Goal: Book appointment/travel/reservation

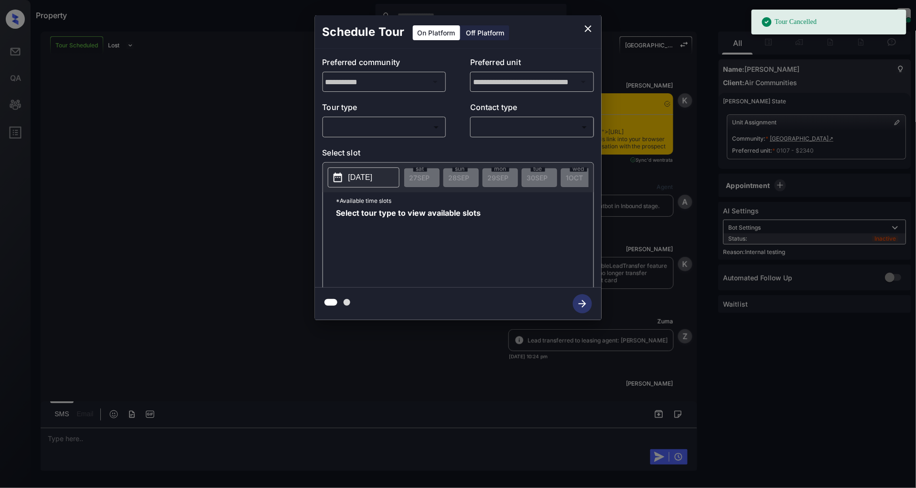
scroll to position [4219, 0]
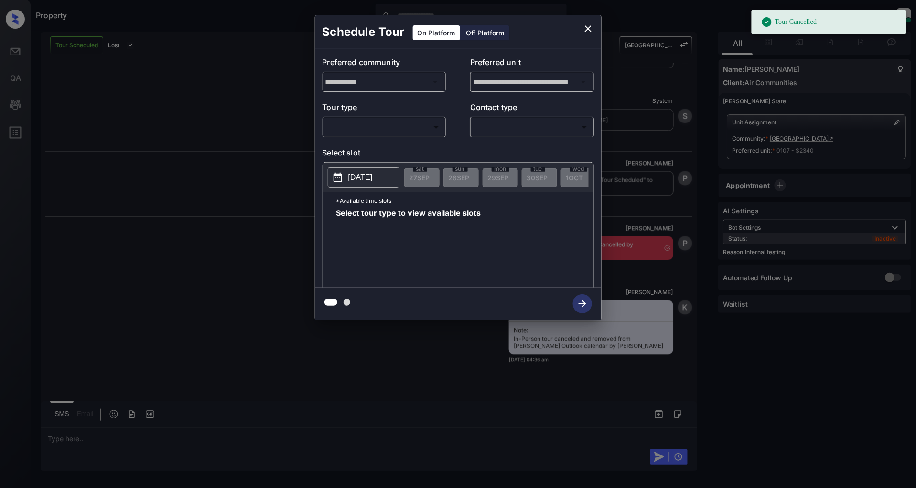
click at [373, 127] on body "Tour Cancelled Property Patrick Deasis Online Set yourself offline Set yourself…" at bounding box center [458, 244] width 916 height 488
click at [371, 149] on li "In Person" at bounding box center [385, 148] width 118 height 17
type input "********"
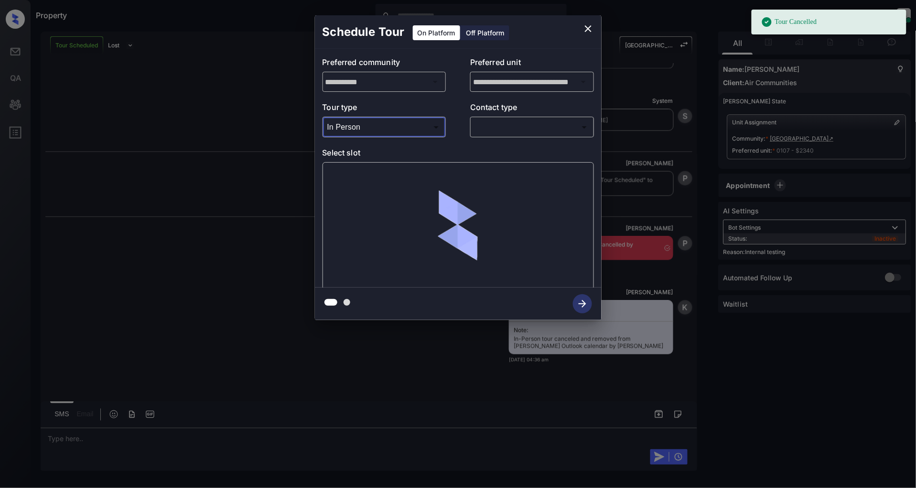
click at [532, 121] on body "Tour Cancelled Property Patrick Deasis Online Set yourself offline Set yourself…" at bounding box center [458, 244] width 916 height 488
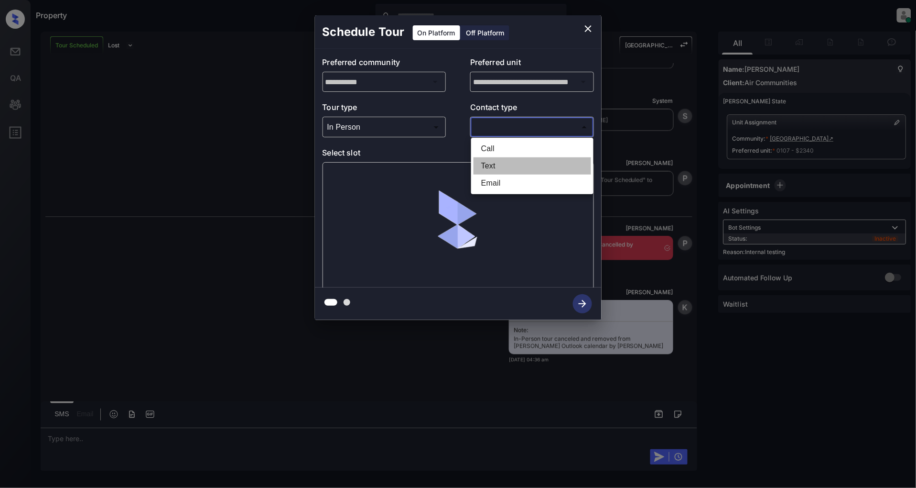
click at [500, 160] on li "Text" at bounding box center [533, 165] width 118 height 17
type input "****"
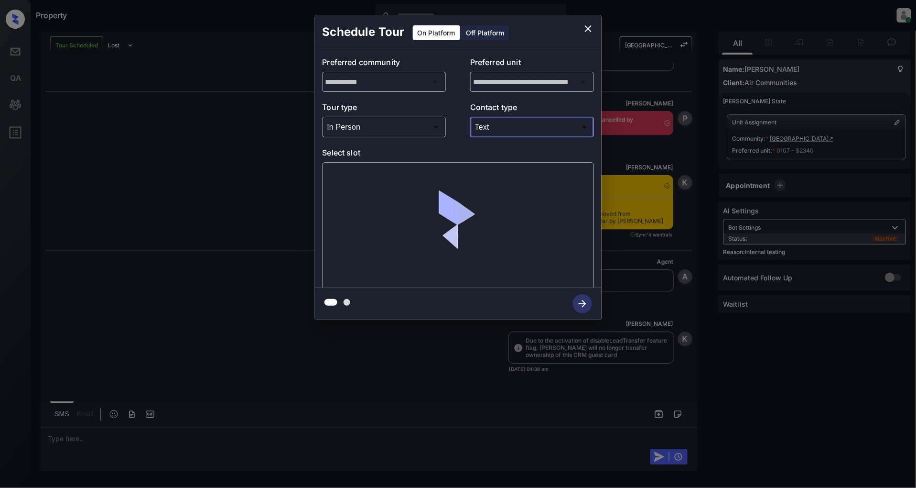
scroll to position [4353, 0]
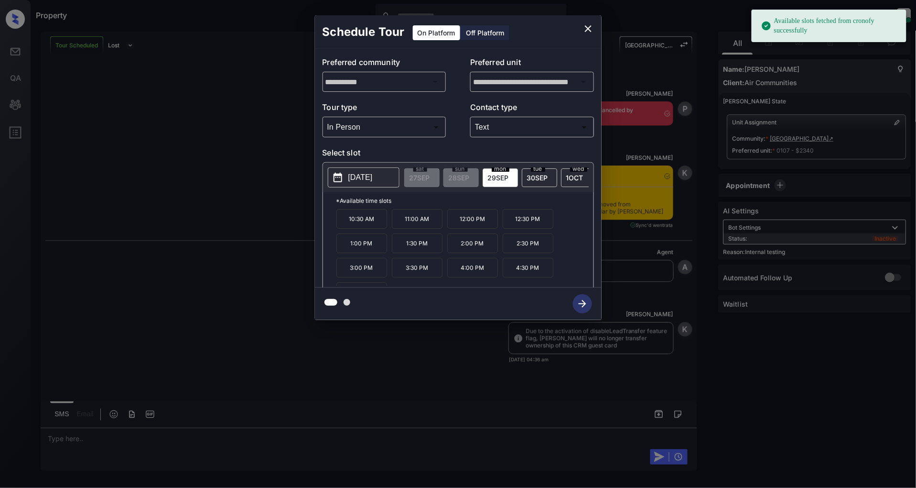
click at [571, 177] on span "1 OCT" at bounding box center [574, 178] width 17 height 8
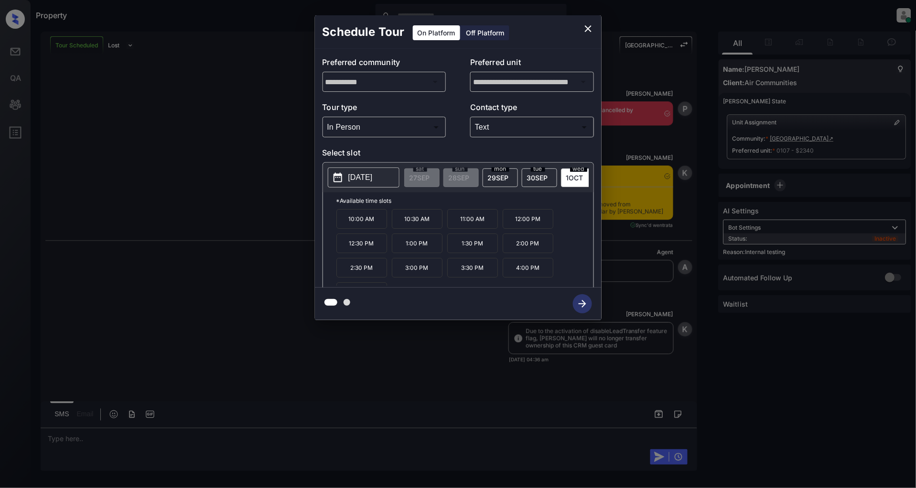
click at [352, 228] on p "10:00 AM" at bounding box center [362, 219] width 51 height 20
click at [583, 307] on icon "button" at bounding box center [582, 303] width 19 height 19
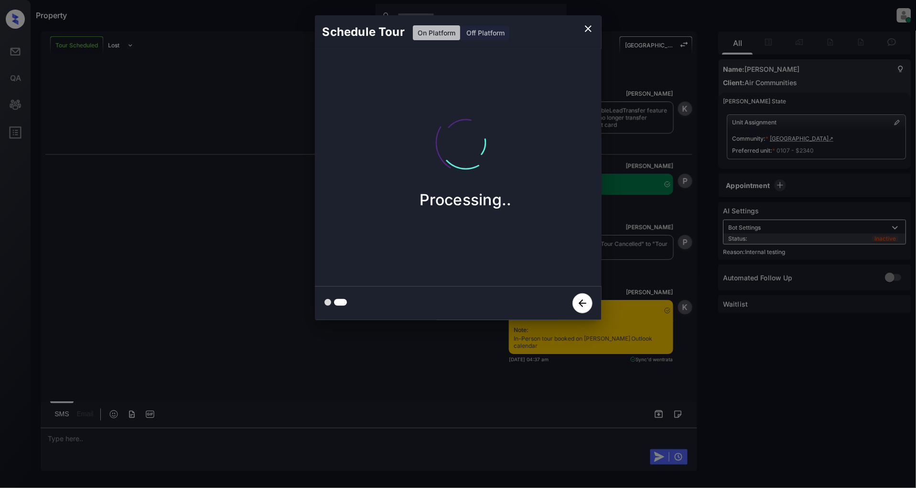
scroll to position [4573, 0]
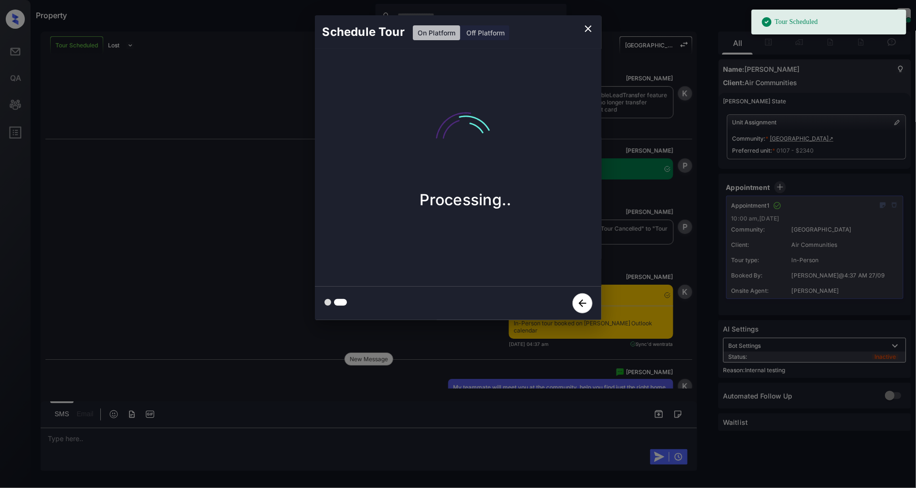
click at [587, 30] on icon "close" at bounding box center [588, 28] width 7 height 7
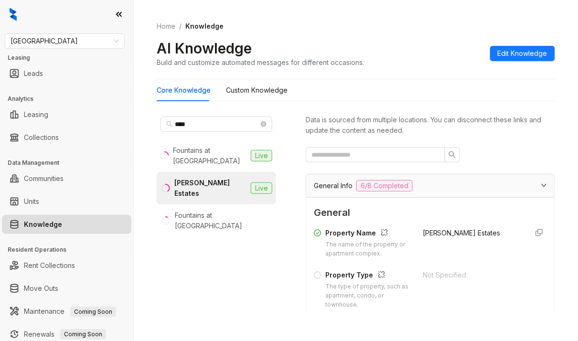
scroll to position [1451, 0]
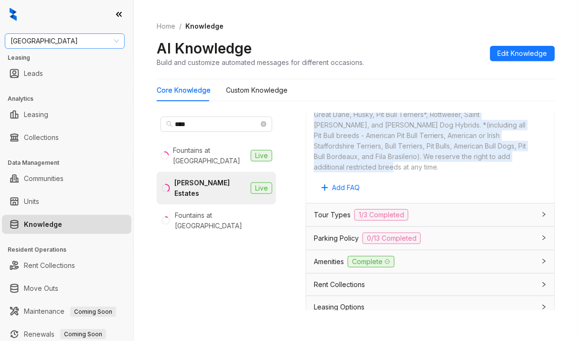
click at [67, 41] on span "Fairfield" at bounding box center [65, 41] width 109 height 14
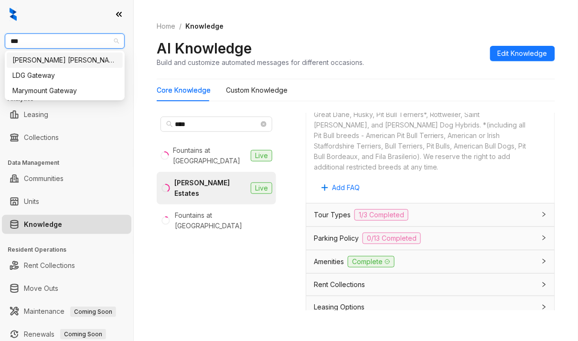
type input "****"
click at [75, 63] on div "[PERSON_NAME] [PERSON_NAME]" at bounding box center [64, 60] width 105 height 11
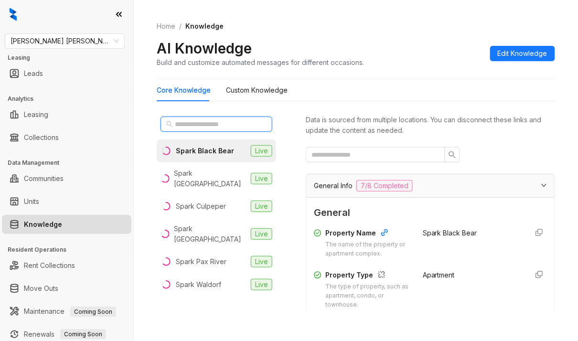
click at [218, 123] on input "text" at bounding box center [217, 124] width 84 height 11
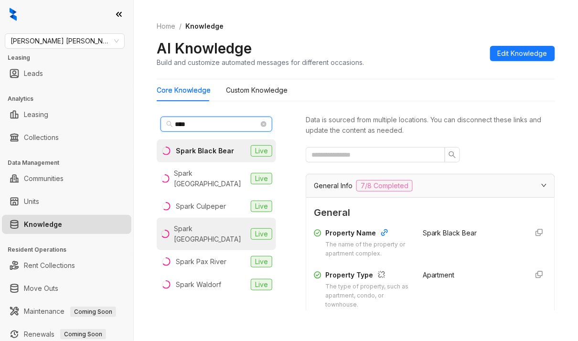
type input "****"
click at [194, 224] on div "Spark Oxon Hill" at bounding box center [210, 234] width 73 height 21
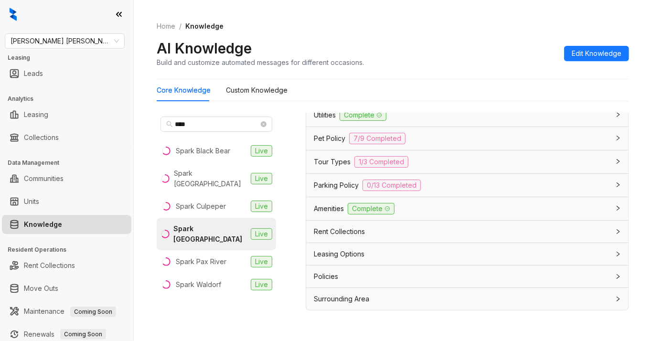
scroll to position [30, 0]
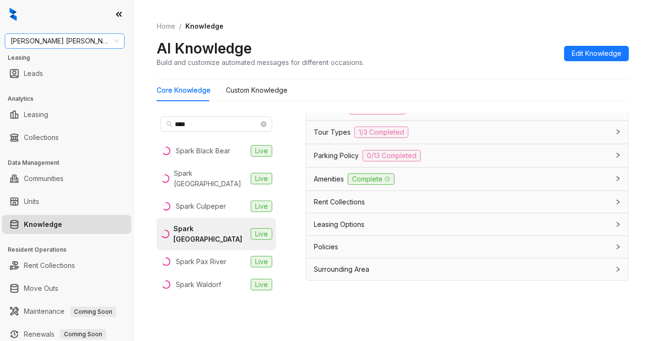
click at [64, 35] on span "[PERSON_NAME] [PERSON_NAME]" at bounding box center [65, 41] width 109 height 14
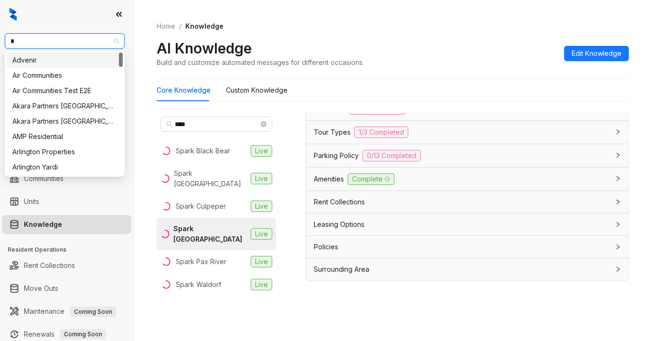
type input "**"
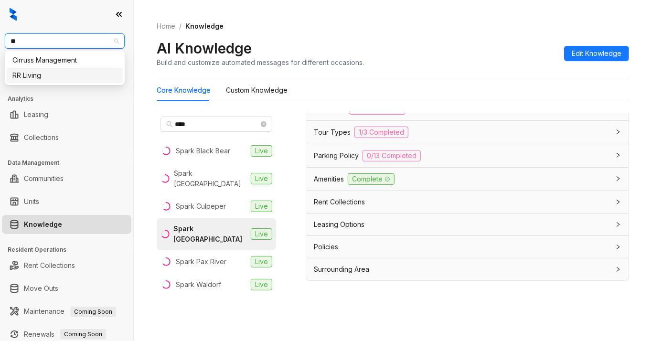
click at [41, 75] on div "RR Living" at bounding box center [64, 75] width 105 height 11
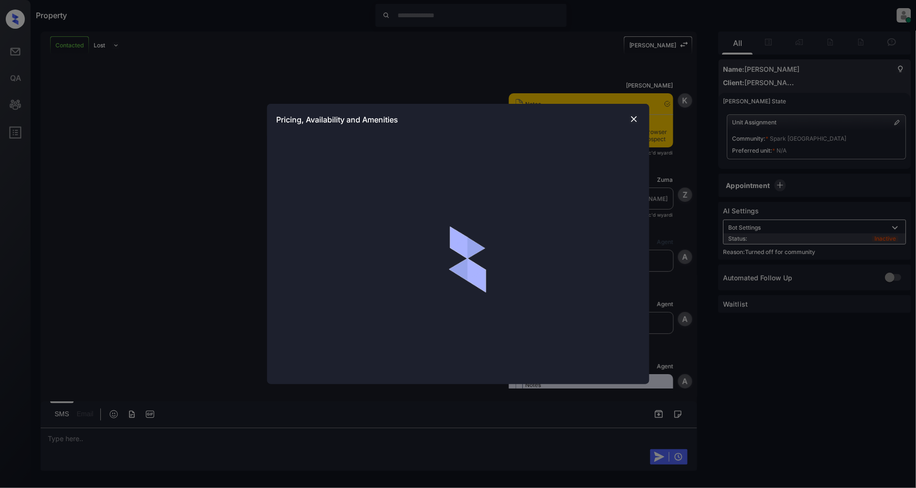
scroll to position [788, 0]
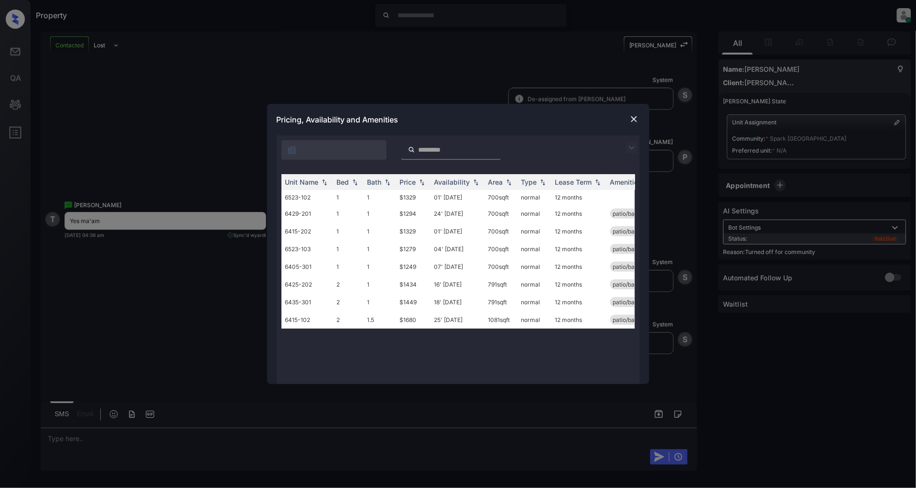
click at [633, 146] on img at bounding box center [631, 147] width 11 height 11
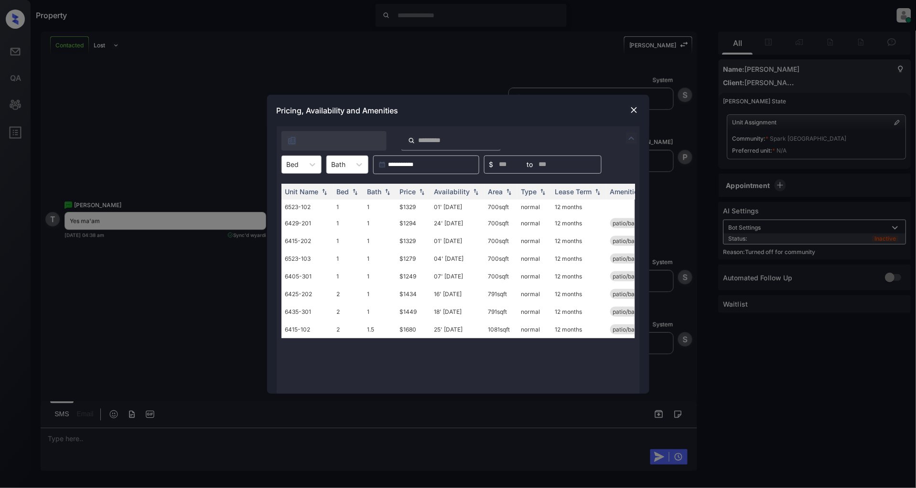
click at [290, 164] on div at bounding box center [293, 164] width 12 height 10
click at [294, 188] on div "1" at bounding box center [302, 187] width 40 height 17
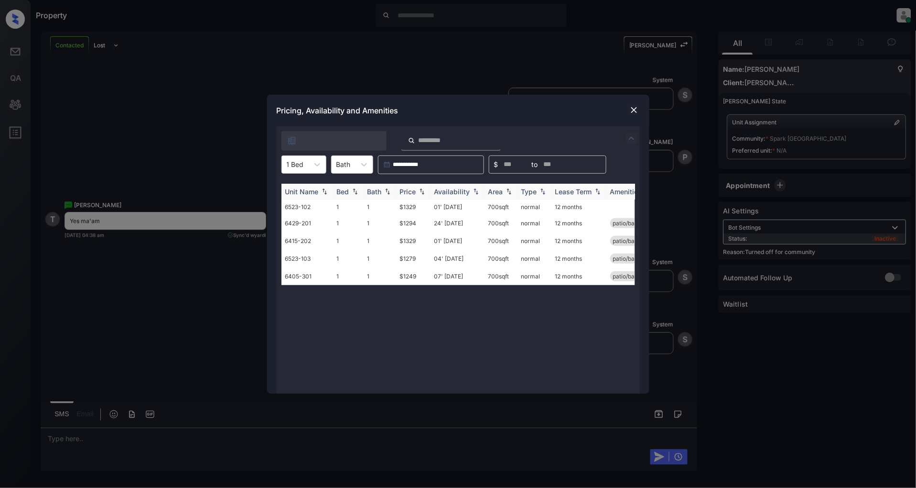
click at [418, 192] on img at bounding box center [422, 191] width 10 height 7
drag, startPoint x: 419, startPoint y: 206, endPoint x: 394, endPoint y: 209, distance: 25.1
click at [394, 209] on tr "6405-301 1 1 $1249 07' Mar 26 700 sqft normal 12 months patio/balcony" at bounding box center [532, 208] width 500 height 18
copy tr "$1249"
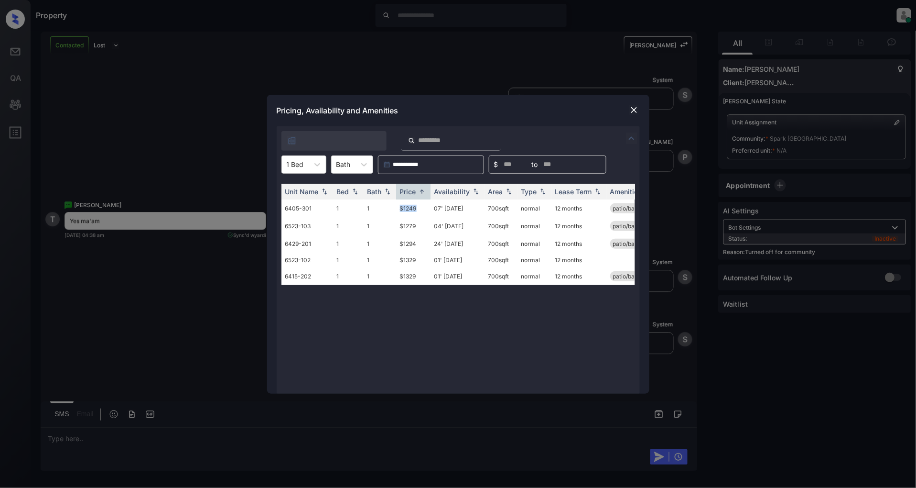
click at [632, 108] on img at bounding box center [635, 110] width 10 height 10
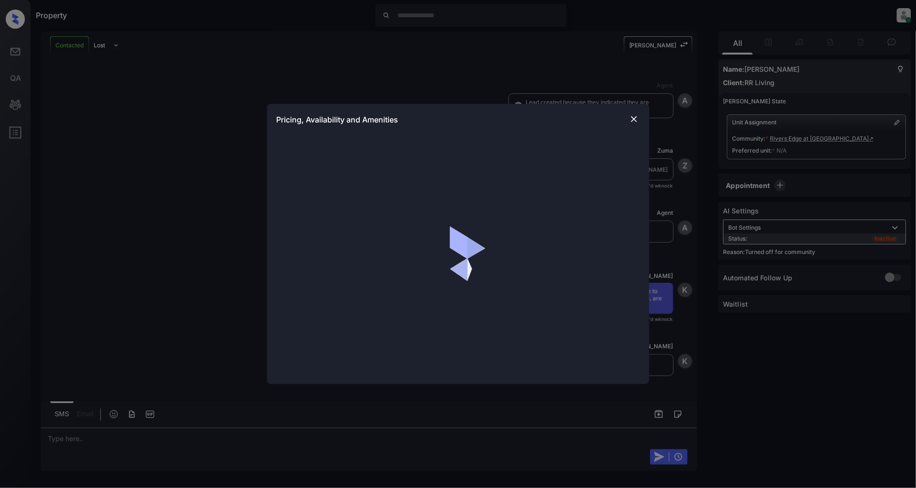
scroll to position [1185, 0]
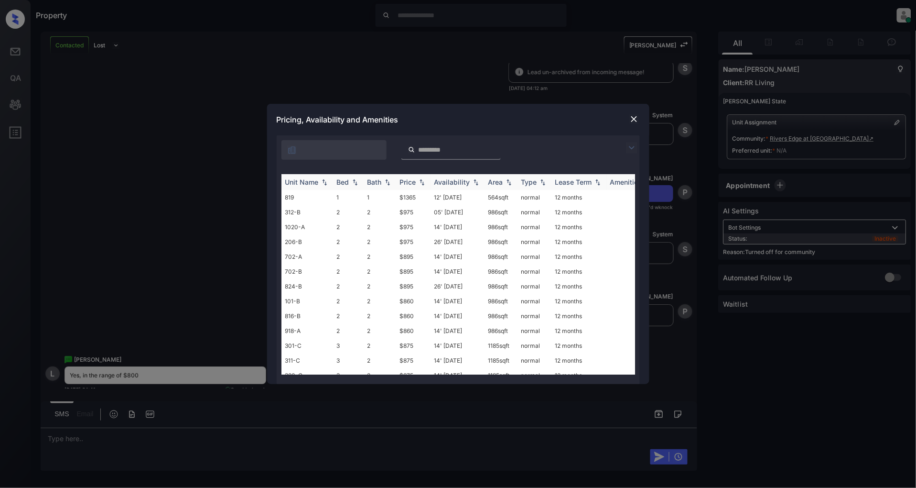
click at [423, 184] on img at bounding box center [422, 182] width 10 height 7
click at [423, 184] on img at bounding box center [422, 181] width 10 height 7
click at [217, 198] on div "**********" at bounding box center [458, 244] width 916 height 488
click at [323, 179] on img at bounding box center [325, 182] width 10 height 7
click at [181, 198] on div "**********" at bounding box center [458, 244] width 916 height 488
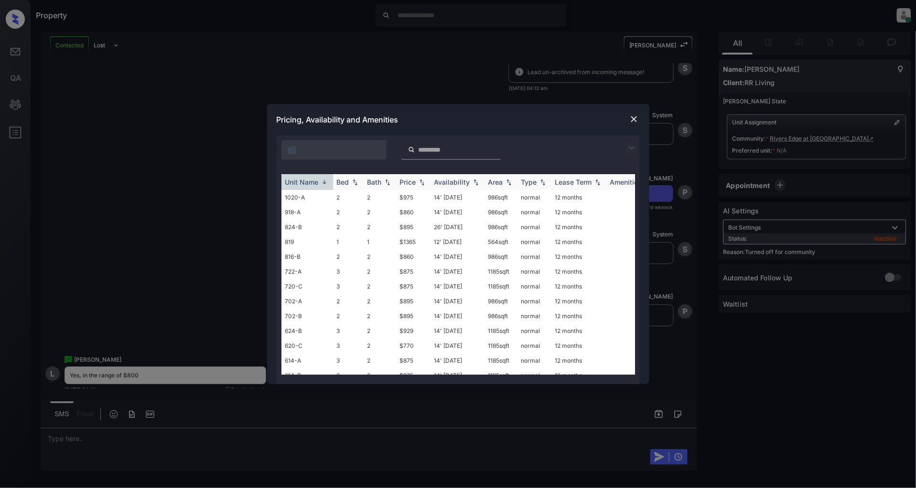
click at [419, 183] on img at bounding box center [422, 182] width 10 height 7
click at [419, 183] on img at bounding box center [422, 181] width 10 height 7
drag, startPoint x: 417, startPoint y: 197, endPoint x: 391, endPoint y: 201, distance: 26.6
click at [391, 201] on tr "220-A 3 2 $770 14' Aug 25 1185 sqft normal 12 months" at bounding box center [532, 197] width 500 height 15
copy tr "$770"
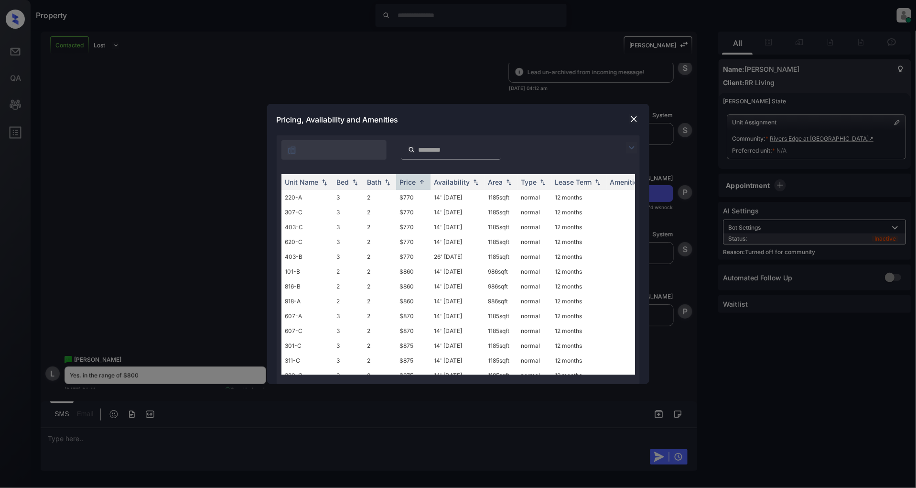
click at [153, 212] on div "**********" at bounding box center [458, 244] width 916 height 488
click at [634, 118] on img at bounding box center [635, 119] width 10 height 10
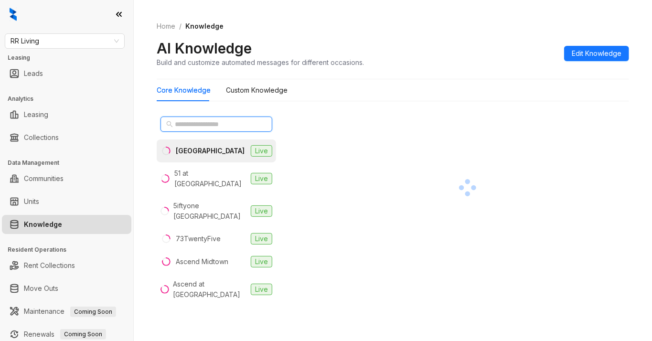
click at [185, 121] on input "text" at bounding box center [217, 124] width 84 height 11
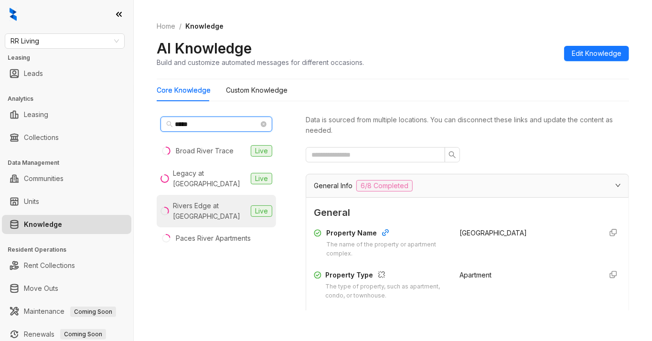
type input "*****"
click at [210, 211] on div "Rivers Edge at [GEOGRAPHIC_DATA]" at bounding box center [210, 211] width 74 height 21
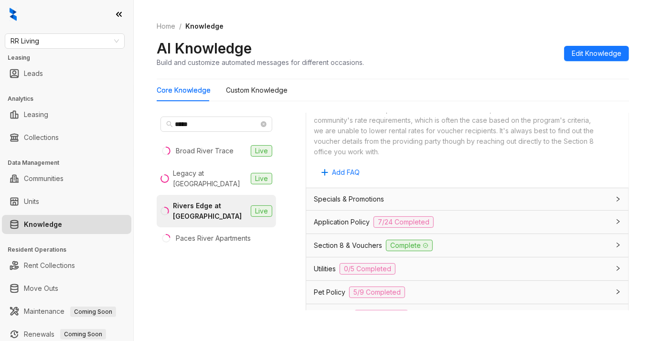
scroll to position [637, 0]
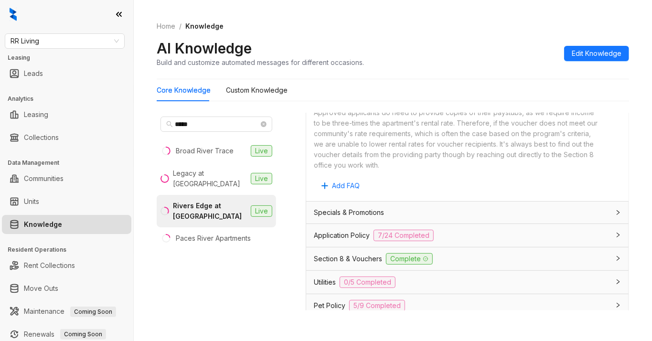
click at [466, 218] on div "Specials & Promotions" at bounding box center [462, 212] width 296 height 11
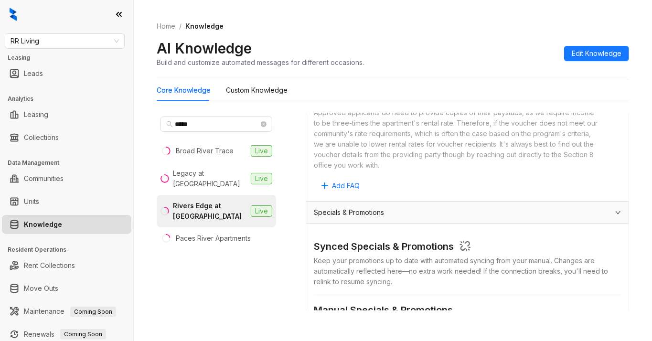
click at [436, 224] on div "Specials & Promotions" at bounding box center [467, 213] width 323 height 22
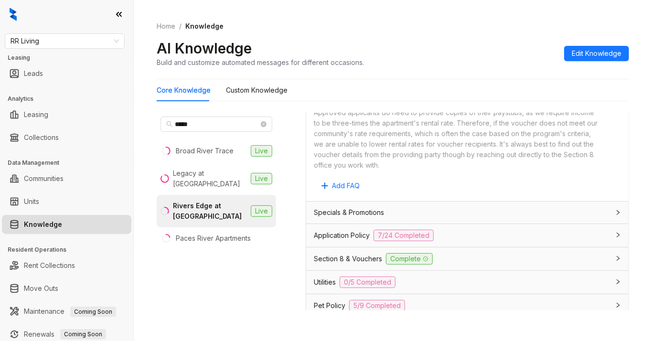
scroll to position [701, 0]
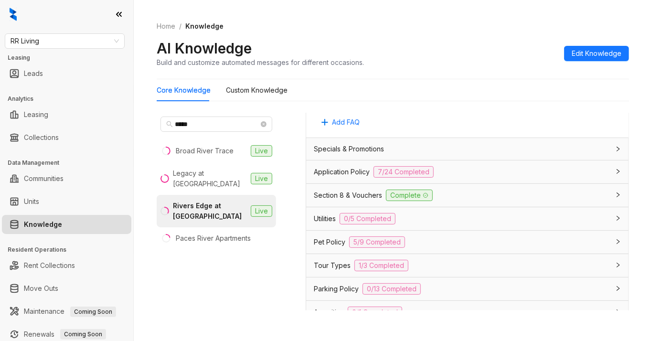
click at [451, 178] on div "Application Policy 7/24 Completed" at bounding box center [462, 171] width 296 height 11
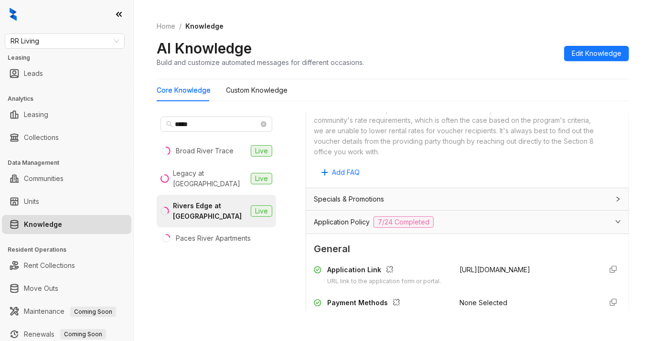
scroll to position [637, 0]
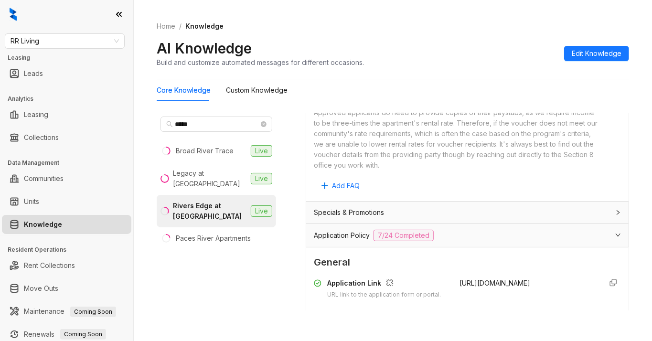
click at [486, 241] on div "Application Policy 7/24 Completed" at bounding box center [462, 235] width 296 height 11
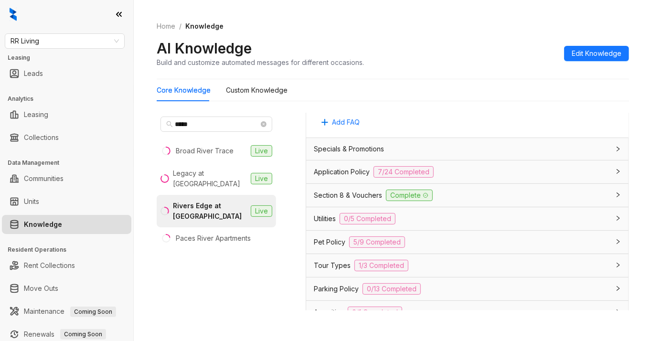
scroll to position [765, 0]
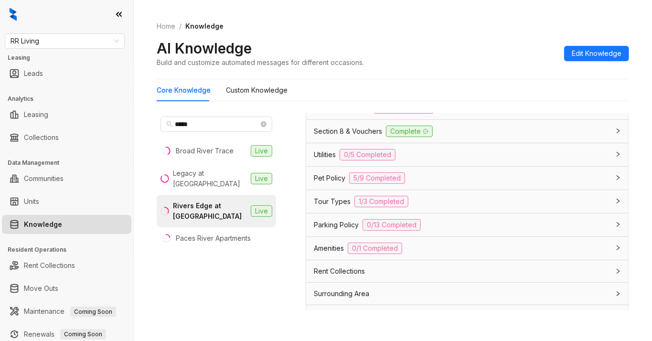
click at [507, 161] on div "Utilities 0/5 Completed" at bounding box center [462, 154] width 296 height 11
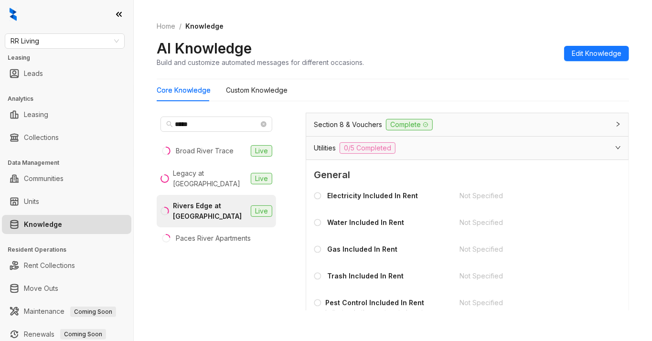
scroll to position [701, 0]
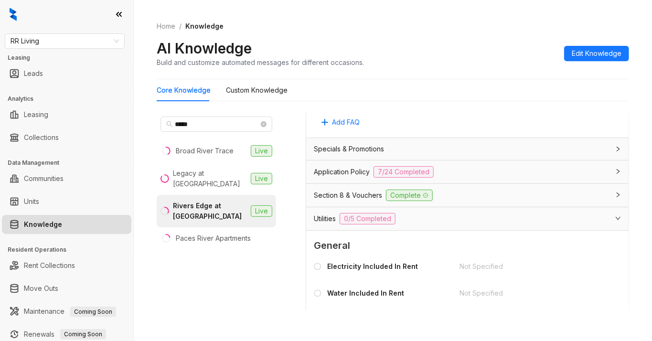
click at [496, 225] on div "Utilities 0/5 Completed" at bounding box center [462, 218] width 296 height 11
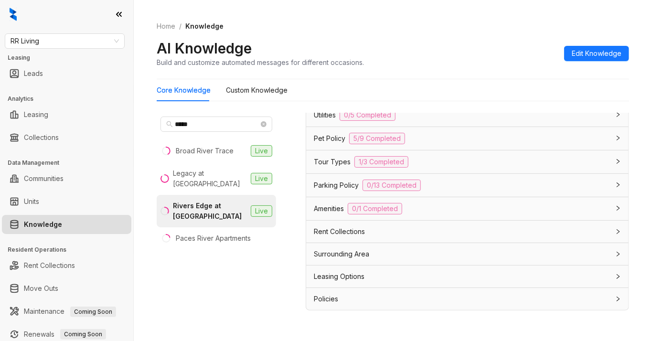
scroll to position [828, 0]
click at [492, 217] on div "Amenities 0/1 Completed" at bounding box center [467, 208] width 323 height 23
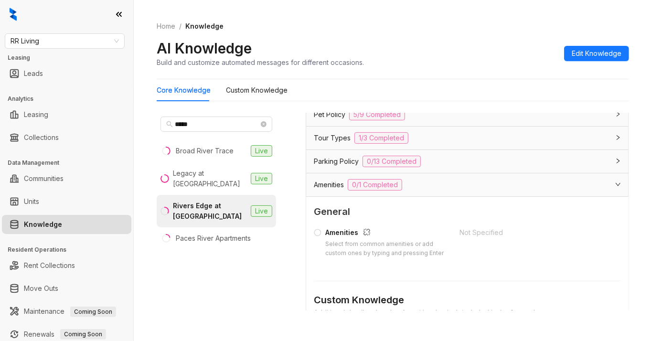
click at [466, 196] on div "Amenities 0/1 Completed" at bounding box center [467, 185] width 323 height 23
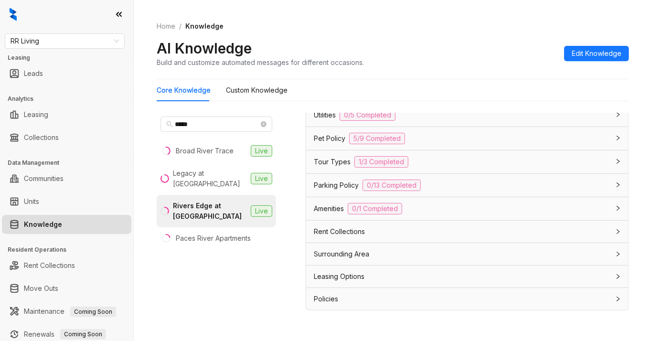
scroll to position [830, 0]
click at [429, 274] on div "Leasing Options" at bounding box center [462, 277] width 296 height 11
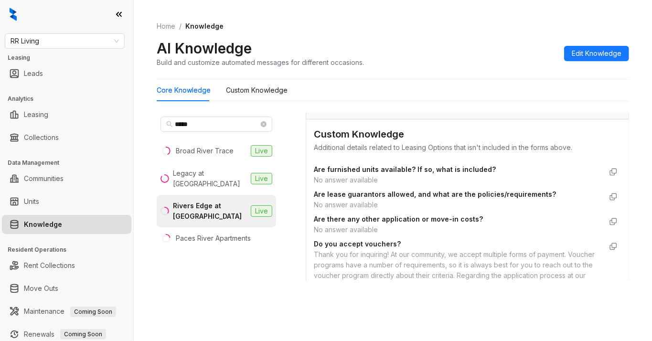
scroll to position [945, 0]
click at [83, 37] on span "RR Living" at bounding box center [65, 41] width 109 height 14
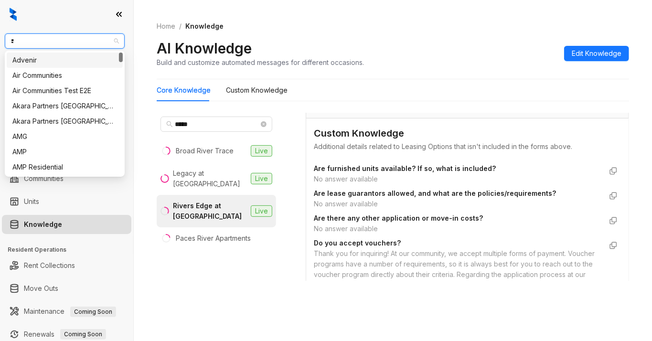
type input "**"
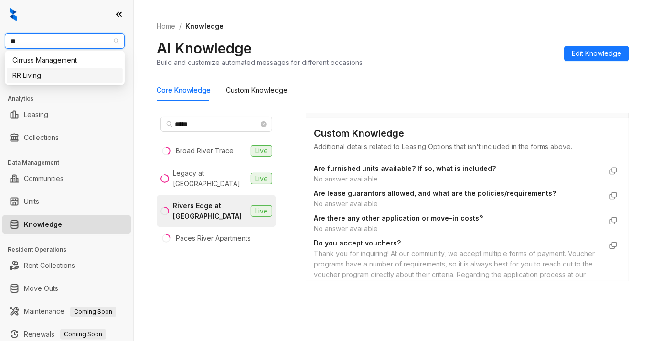
click at [43, 71] on div "RR Living" at bounding box center [64, 75] width 105 height 11
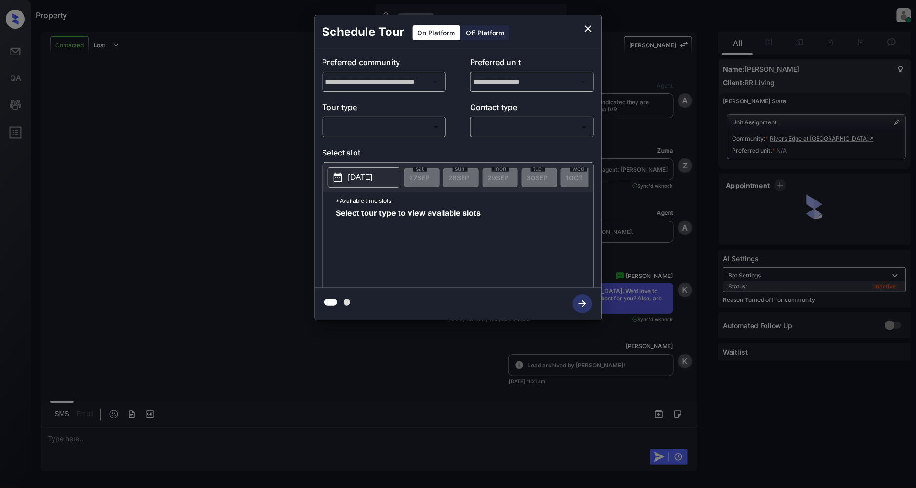
scroll to position [1803, 0]
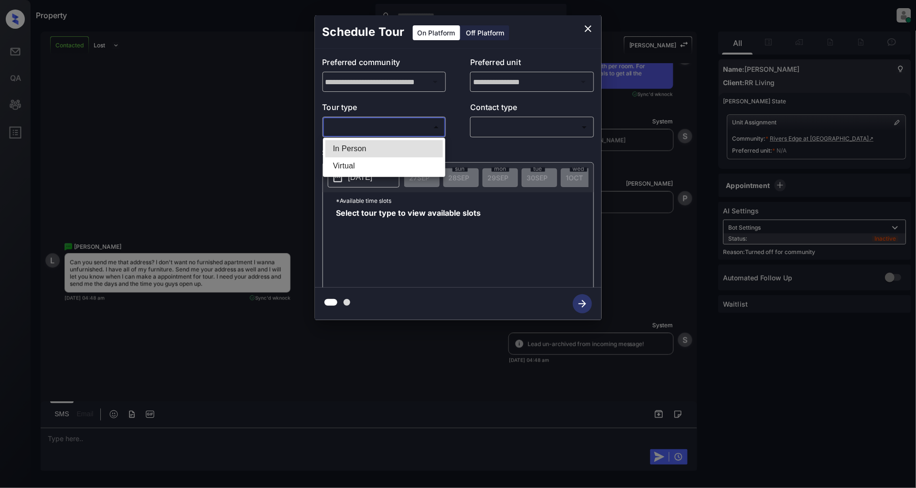
drag, startPoint x: 366, startPoint y: 127, endPoint x: 363, endPoint y: 134, distance: 7.7
click at [366, 126] on body "Property [PERSON_NAME] Online Set yourself offline Set yourself on break Profil…" at bounding box center [458, 244] width 916 height 488
click at [348, 150] on li "In Person" at bounding box center [385, 148] width 118 height 17
type input "********"
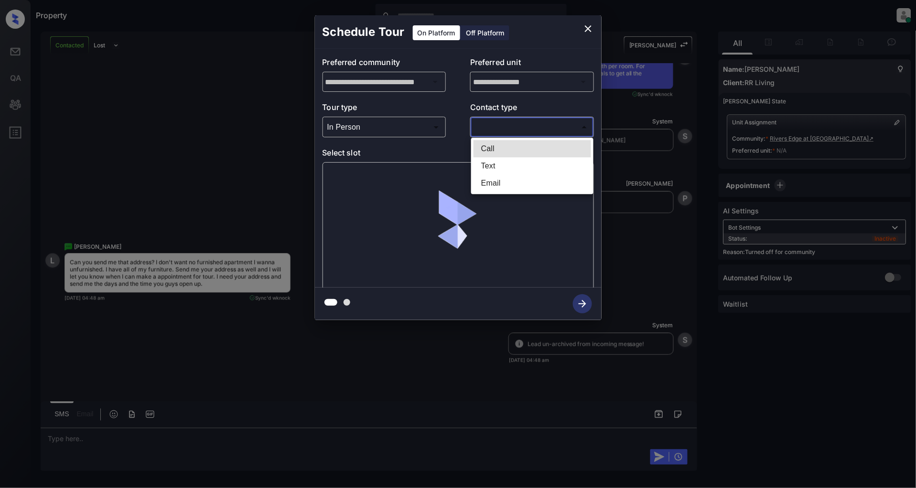
click at [519, 127] on body "Property [PERSON_NAME] Online Set yourself offline Set yourself on break Profil…" at bounding box center [458, 244] width 916 height 488
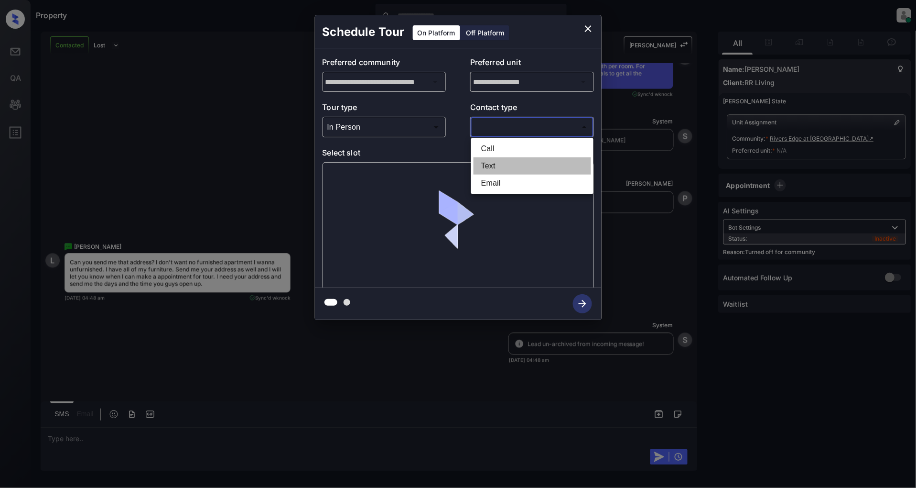
click at [496, 164] on li "Text" at bounding box center [533, 165] width 118 height 17
type input "****"
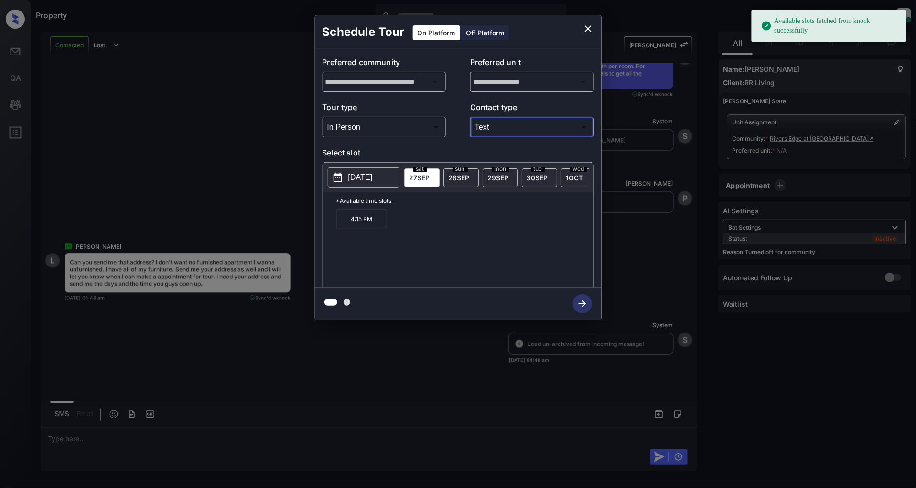
click at [373, 180] on p "2025-09-27" at bounding box center [360, 177] width 24 height 11
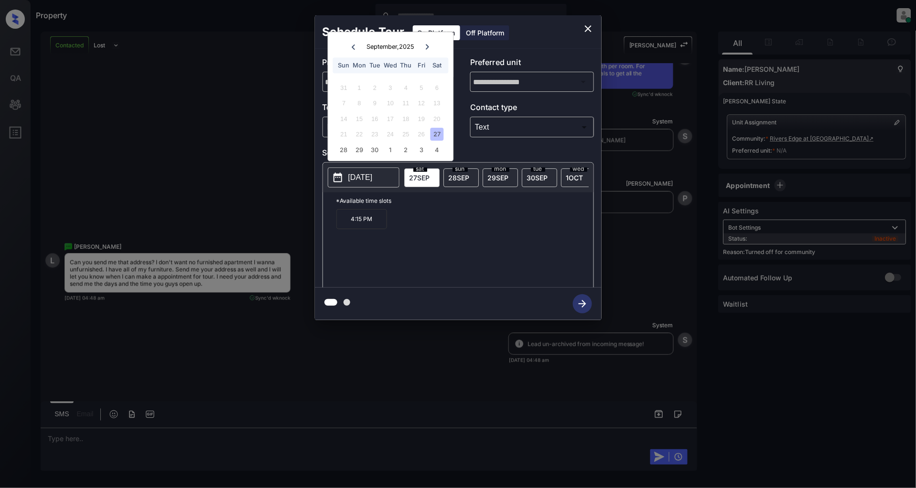
click at [428, 48] on icon at bounding box center [428, 47] width 6 height 6
click at [356, 87] on div "29" at bounding box center [359, 87] width 13 height 13
click at [586, 31] on icon "close" at bounding box center [588, 28] width 11 height 11
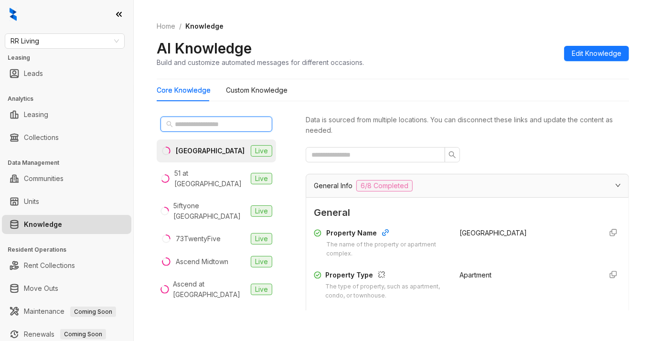
click at [182, 122] on input "text" at bounding box center [217, 124] width 84 height 11
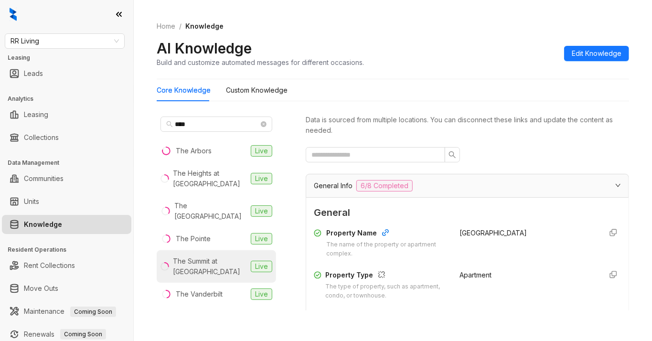
click at [198, 272] on div "The Summit at [GEOGRAPHIC_DATA]" at bounding box center [210, 266] width 74 height 21
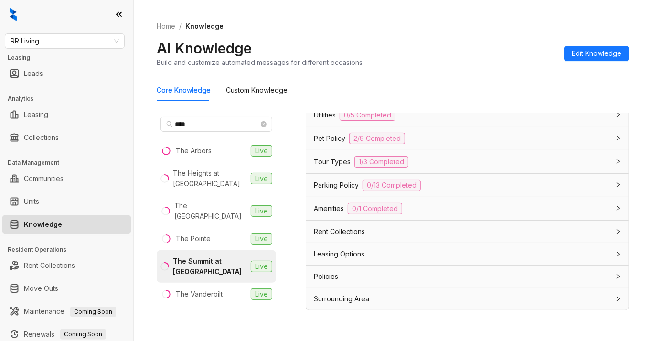
scroll to position [780, 0]
drag, startPoint x: 469, startPoint y: 204, endPoint x: 494, endPoint y: 196, distance: 25.5
click at [469, 204] on div "Amenities 0/1 Completed" at bounding box center [462, 208] width 296 height 11
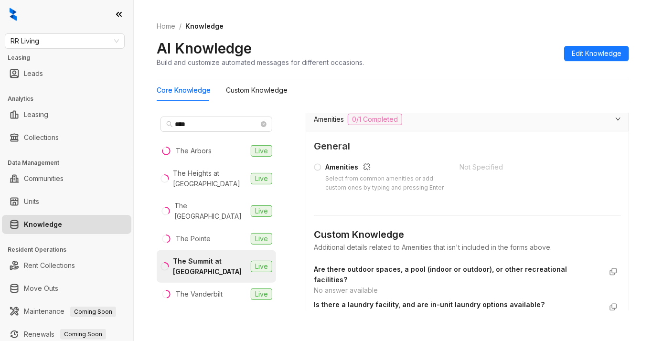
scroll to position [971, 0]
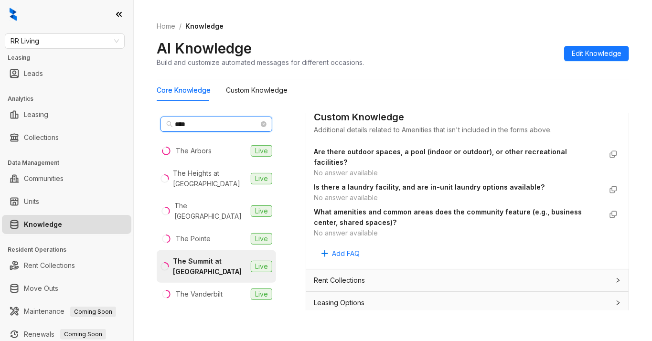
click at [209, 125] on input "***" at bounding box center [217, 124] width 84 height 11
type input "*"
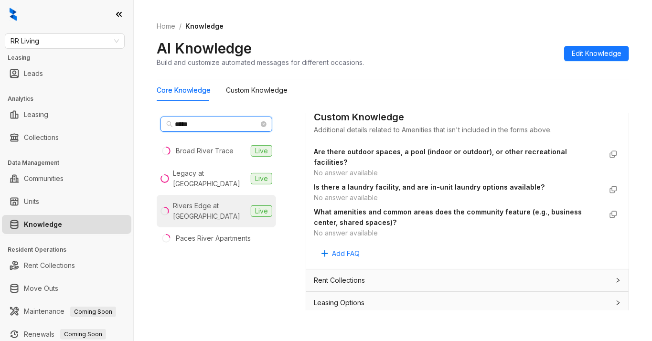
type input "*****"
click at [218, 212] on div "Rivers Edge at [GEOGRAPHIC_DATA]" at bounding box center [210, 211] width 74 height 21
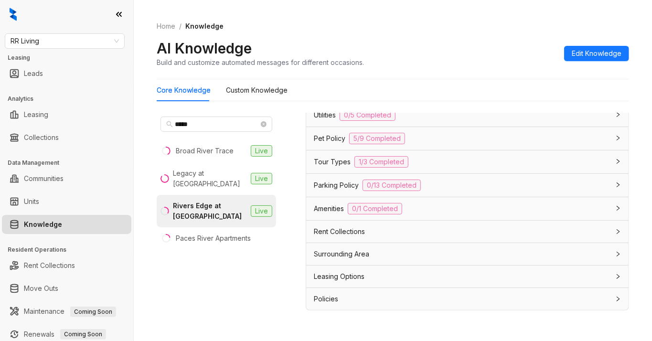
scroll to position [765, 0]
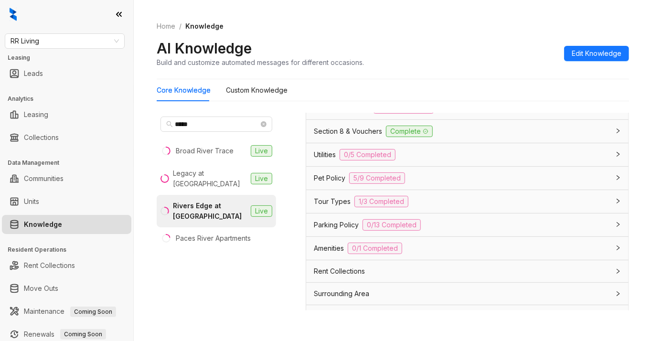
click at [429, 161] on div "Utilities 0/5 Completed" at bounding box center [462, 154] width 296 height 11
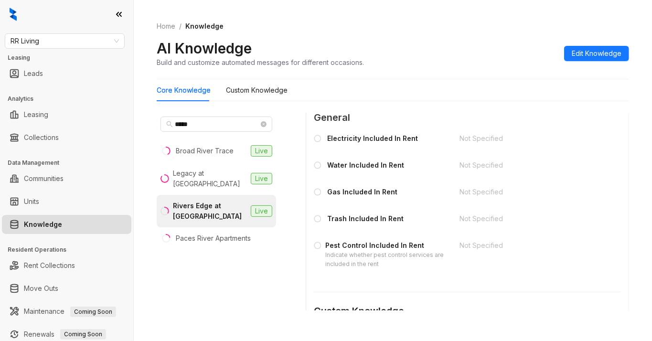
scroll to position [828, 0]
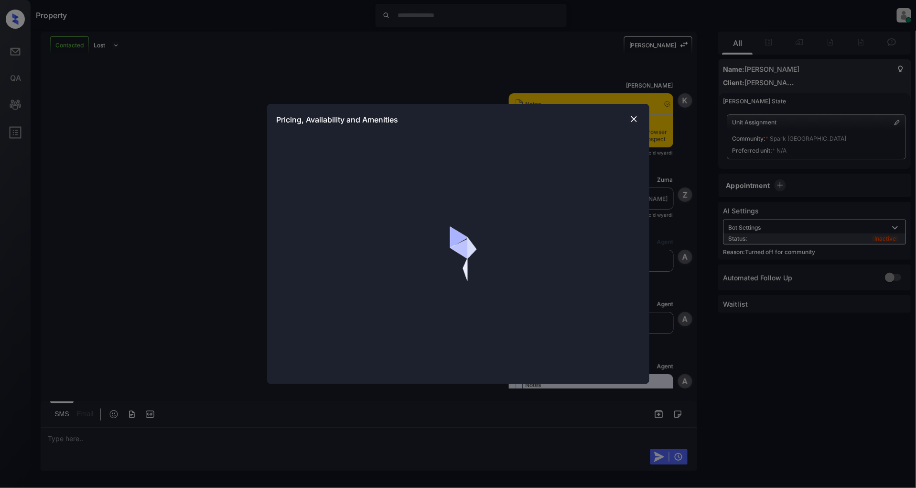
scroll to position [1152, 0]
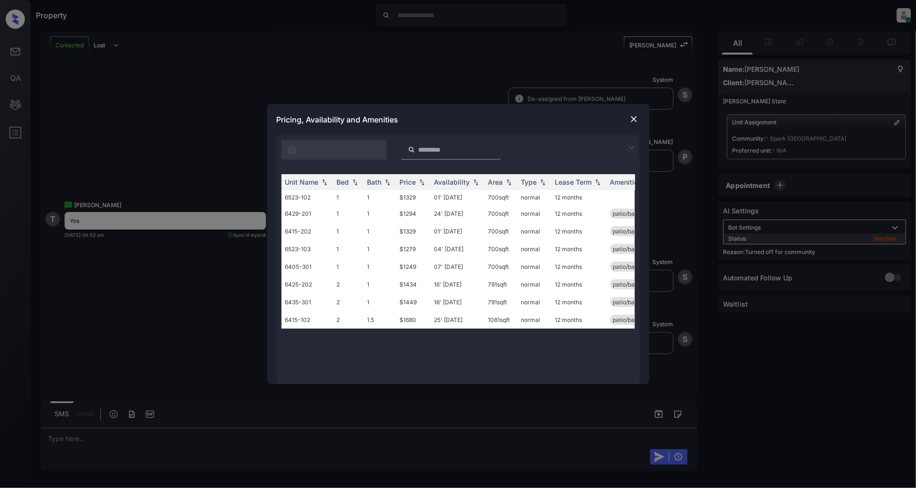
click at [631, 146] on img at bounding box center [631, 147] width 11 height 11
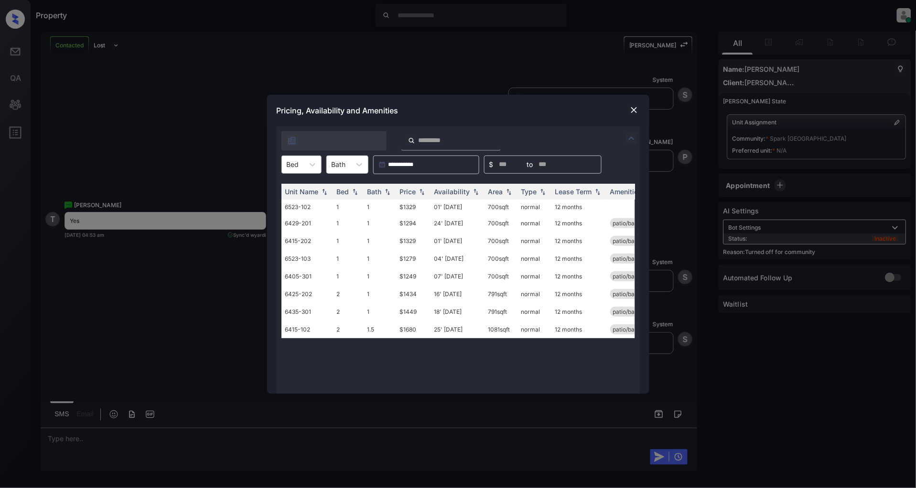
click at [293, 162] on div at bounding box center [293, 164] width 12 height 10
click at [300, 190] on div "1" at bounding box center [302, 187] width 40 height 17
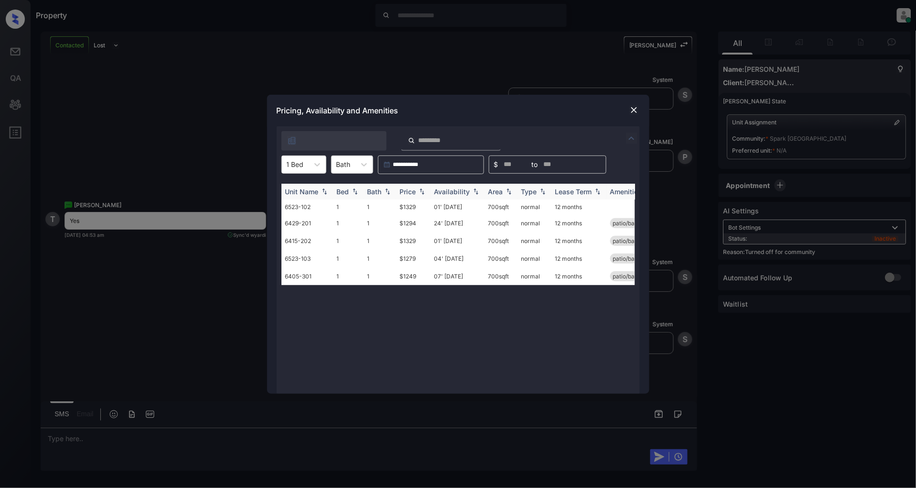
click at [415, 192] on div "Price" at bounding box center [408, 191] width 16 height 8
click at [404, 202] on td "$1249" at bounding box center [413, 208] width 34 height 18
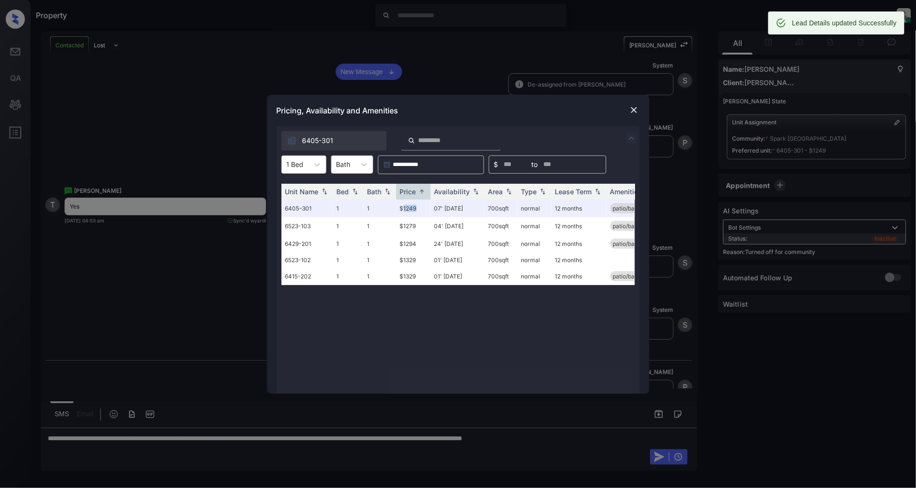
click at [637, 111] on img at bounding box center [635, 110] width 10 height 10
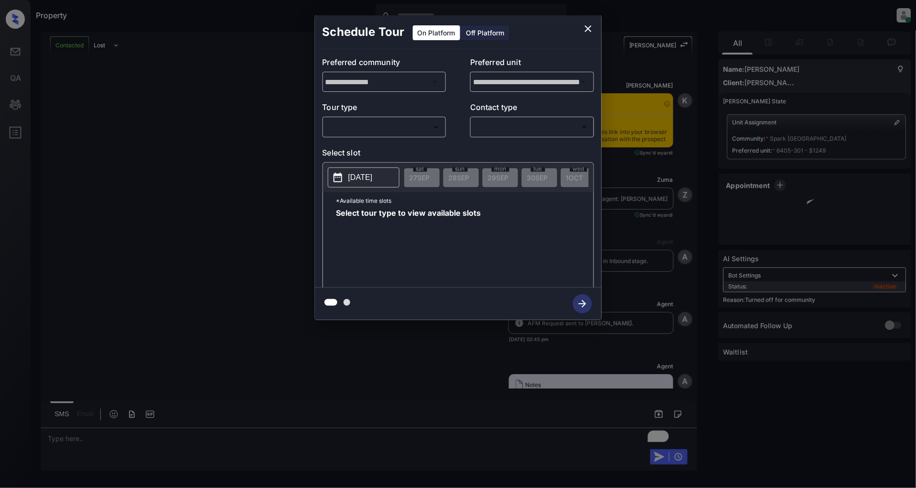
scroll to position [1215, 0]
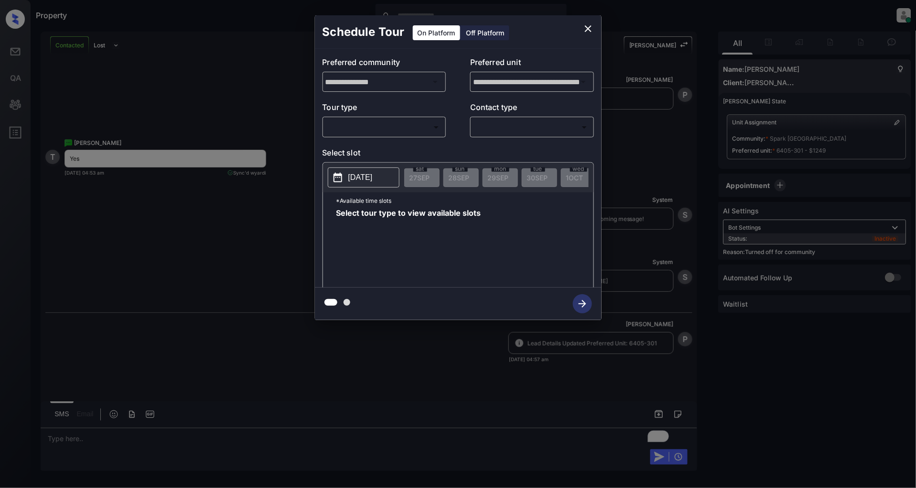
click at [378, 130] on body "Property [PERSON_NAME] Online Set yourself offline Set yourself on break Profil…" at bounding box center [458, 244] width 916 height 488
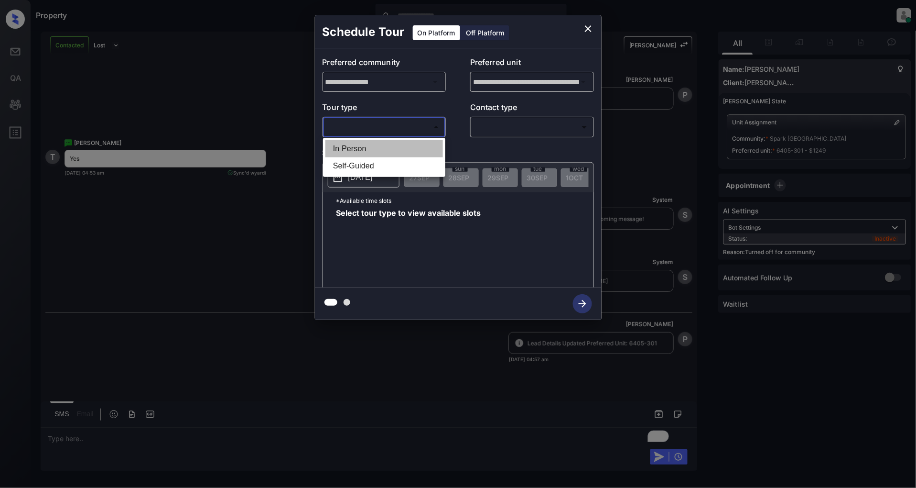
click at [352, 146] on li "In Person" at bounding box center [385, 148] width 118 height 17
type input "********"
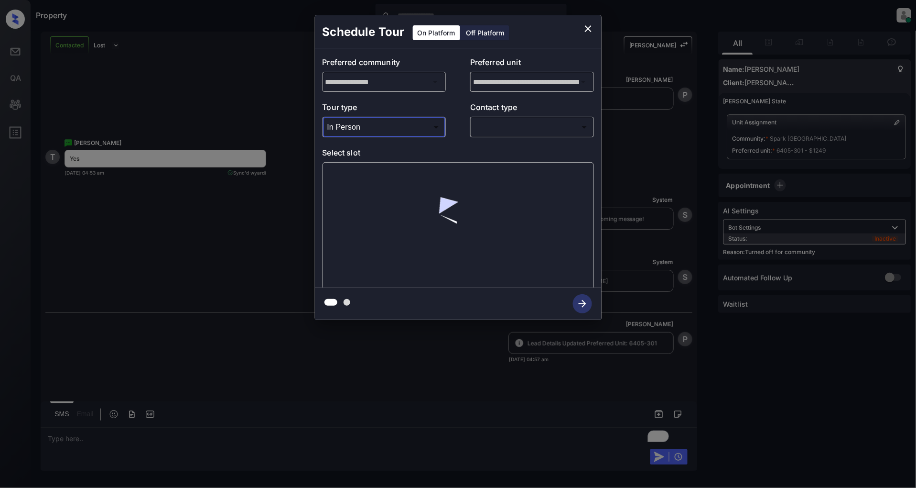
click at [507, 128] on body "Property [PERSON_NAME] Online Set yourself offline Set yourself on break Profil…" at bounding box center [458, 244] width 916 height 488
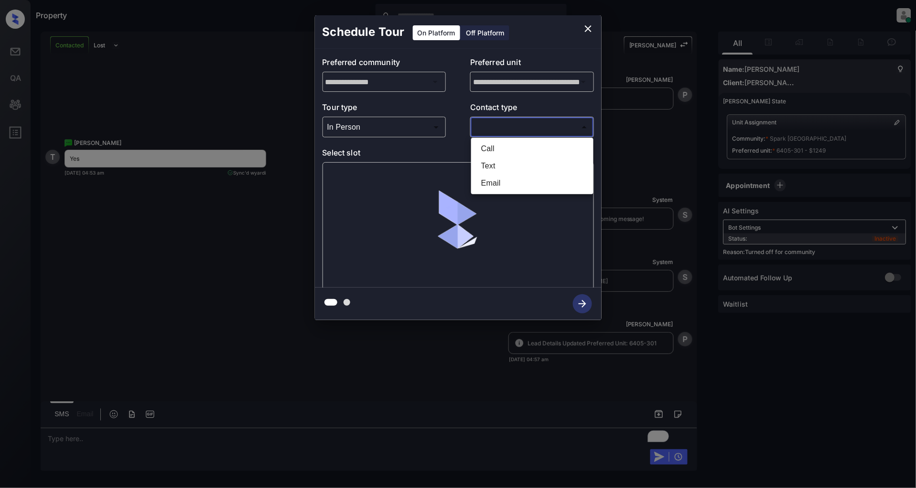
click at [499, 166] on li "Text" at bounding box center [533, 165] width 118 height 17
type input "****"
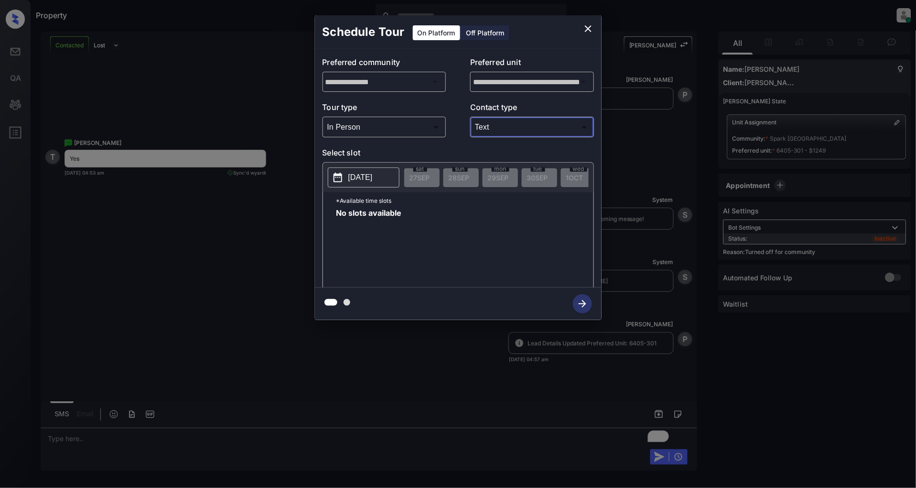
click at [372, 179] on p "[DATE]" at bounding box center [360, 177] width 24 height 11
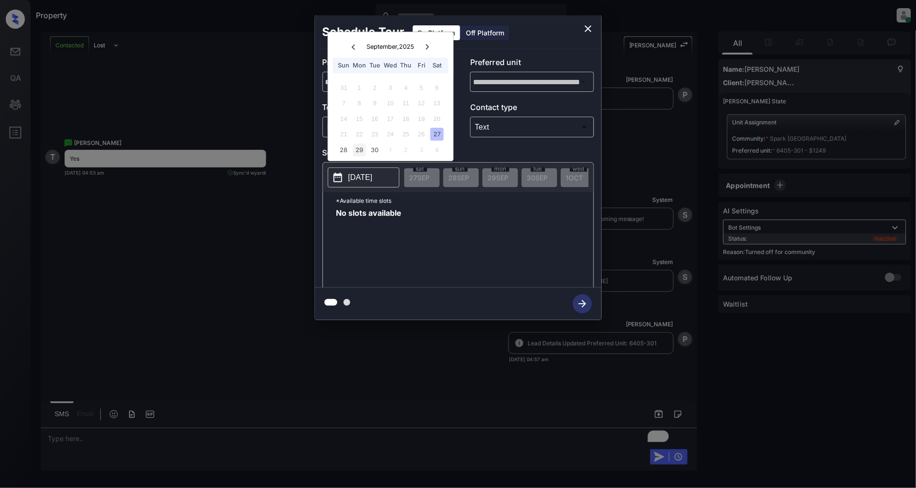
click at [364, 150] on div "29" at bounding box center [359, 149] width 13 height 13
click at [372, 149] on div "30" at bounding box center [375, 149] width 13 height 13
click at [457, 225] on div "No slots available" at bounding box center [465, 247] width 257 height 76
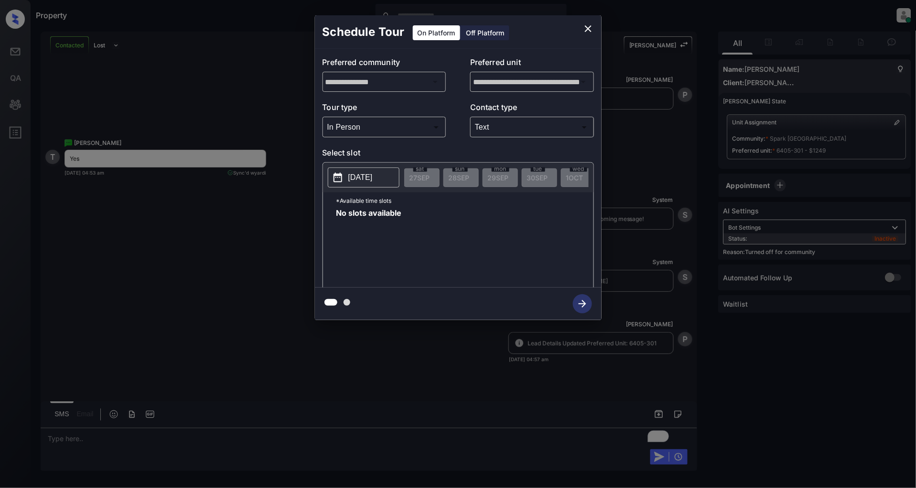
click at [360, 182] on p "[DATE]" at bounding box center [360, 177] width 24 height 11
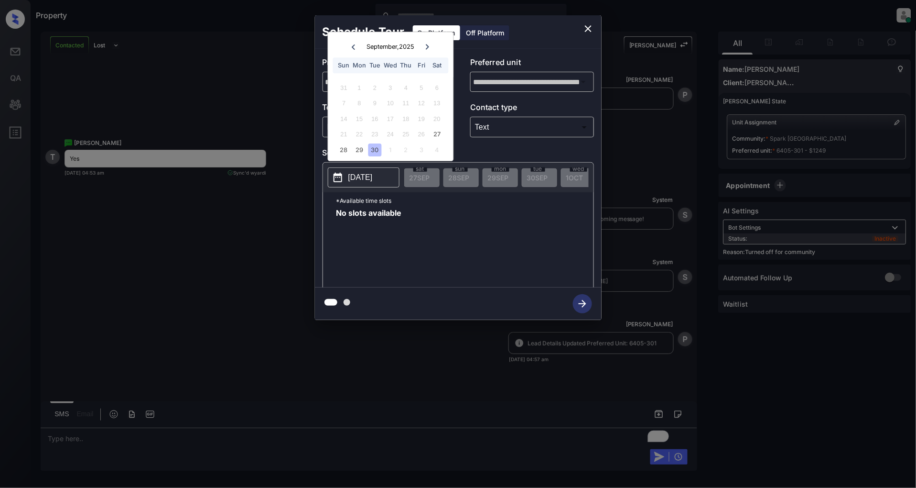
click at [378, 149] on div "30" at bounding box center [375, 149] width 13 height 13
click at [357, 152] on div "29" at bounding box center [359, 149] width 13 height 13
click at [345, 152] on div "28" at bounding box center [343, 149] width 13 height 13
click at [427, 41] on div at bounding box center [427, 47] width 13 height 12
click at [378, 87] on div "30" at bounding box center [375, 87] width 13 height 13
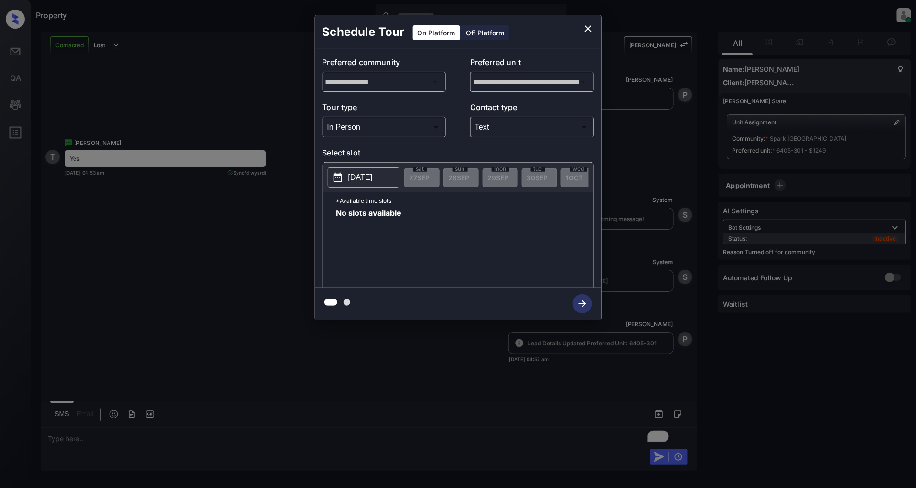
click at [574, 36] on div "Schedule Tour On Platform Off Platform" at bounding box center [458, 31] width 287 height 33
click at [583, 29] on icon "close" at bounding box center [588, 28] width 11 height 11
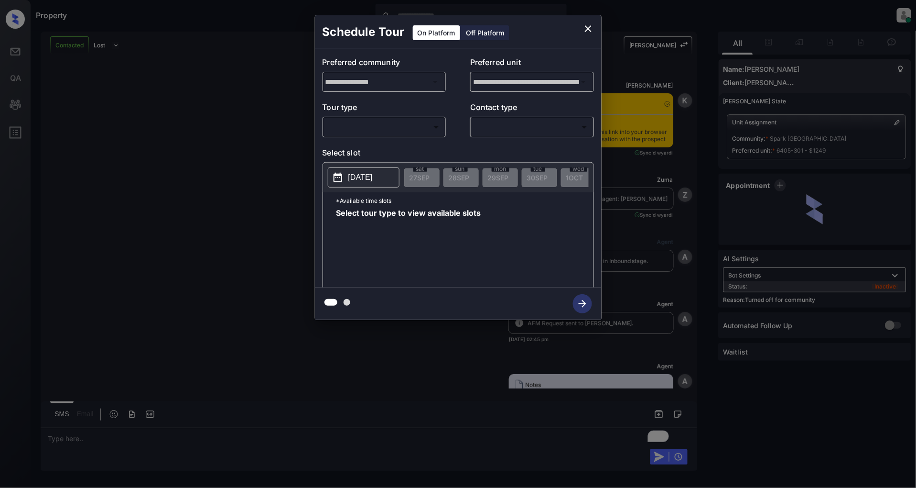
scroll to position [1215, 0]
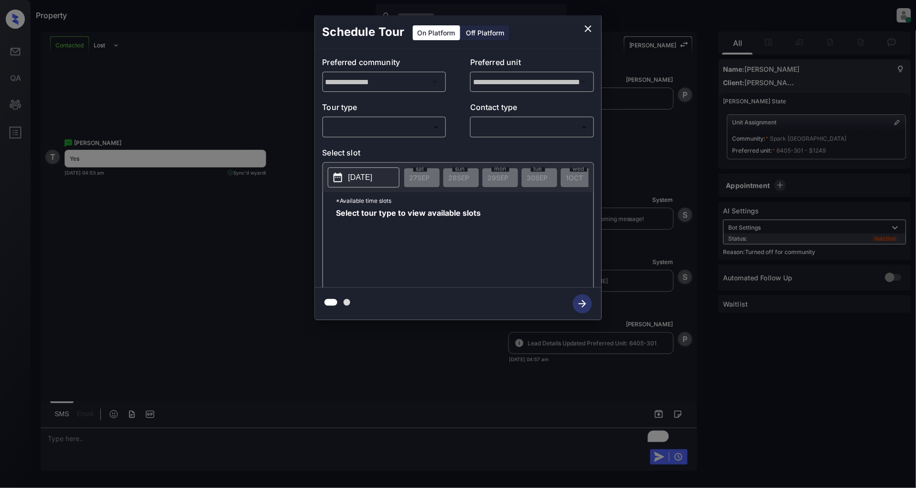
click at [419, 136] on div "​ ​" at bounding box center [385, 127] width 124 height 21
click at [398, 129] on body "Property [PERSON_NAME] Online Set yourself offline Set yourself on break Profil…" at bounding box center [458, 244] width 916 height 488
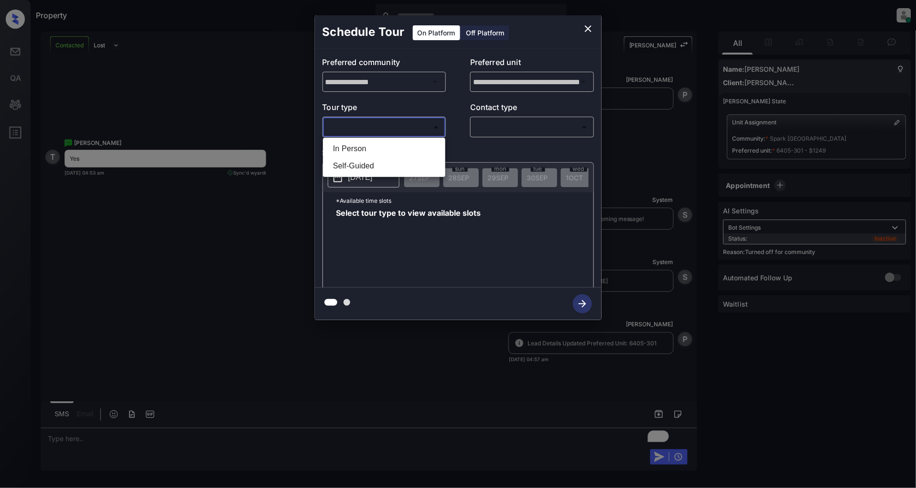
click at [380, 153] on li "In Person" at bounding box center [385, 148] width 118 height 17
type input "********"
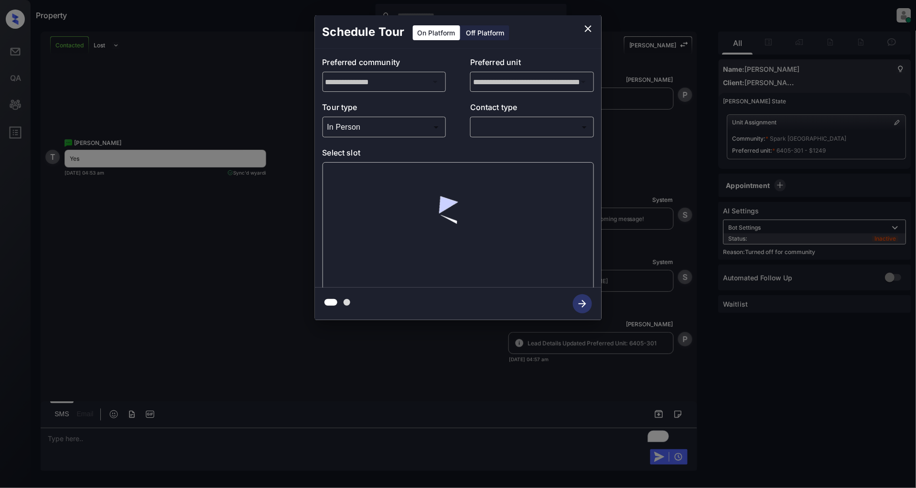
click at [503, 117] on div "​ ​" at bounding box center [532, 127] width 124 height 21
click at [499, 136] on div "​ ​" at bounding box center [532, 127] width 124 height 21
click at [491, 125] on body "Property [PERSON_NAME] Online Set yourself offline Set yourself on break Profil…" at bounding box center [458, 244] width 916 height 488
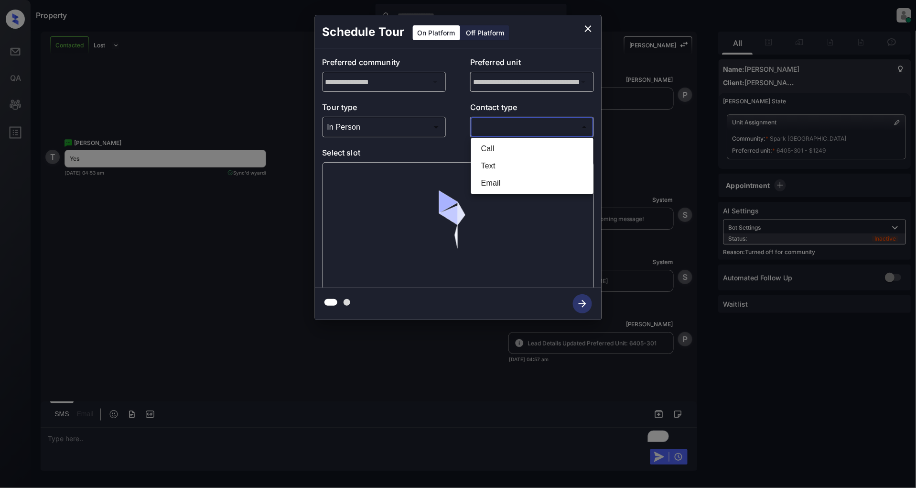
click at [498, 165] on li "Text" at bounding box center [533, 165] width 118 height 17
type input "****"
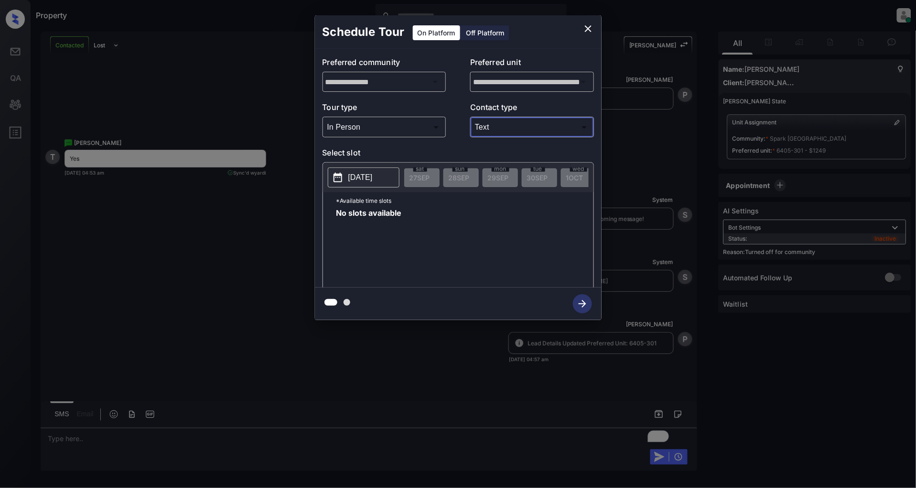
click at [358, 174] on p "[DATE]" at bounding box center [360, 177] width 24 height 11
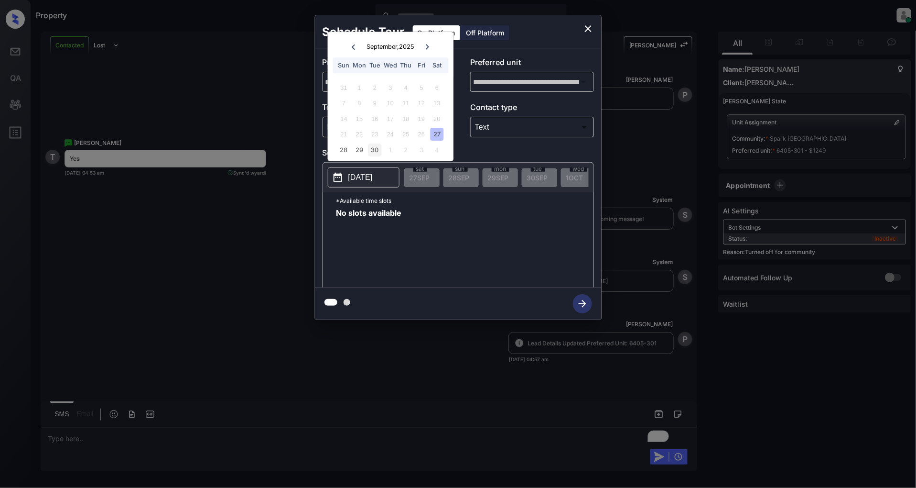
click at [373, 149] on div "30" at bounding box center [375, 149] width 13 height 13
click at [359, 152] on div "29" at bounding box center [359, 149] width 13 height 13
click at [332, 151] on div "28 29 30 1 2 3 4" at bounding box center [390, 149] width 119 height 15
click at [339, 151] on div "28" at bounding box center [343, 149] width 13 height 13
click at [589, 28] on icon "close" at bounding box center [588, 28] width 7 height 7
